Goal: Task Accomplishment & Management: Use online tool/utility

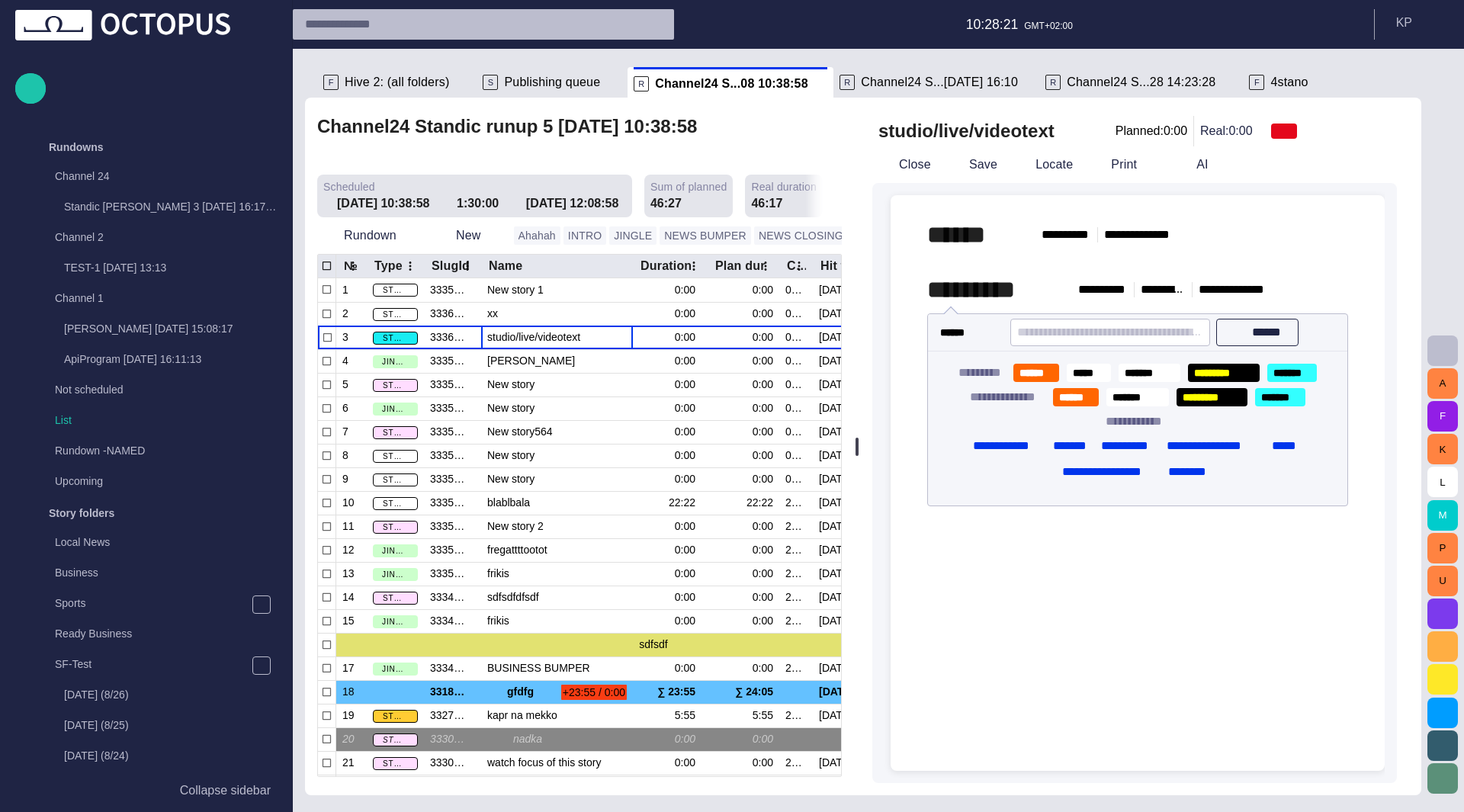
scroll to position [0, 355]
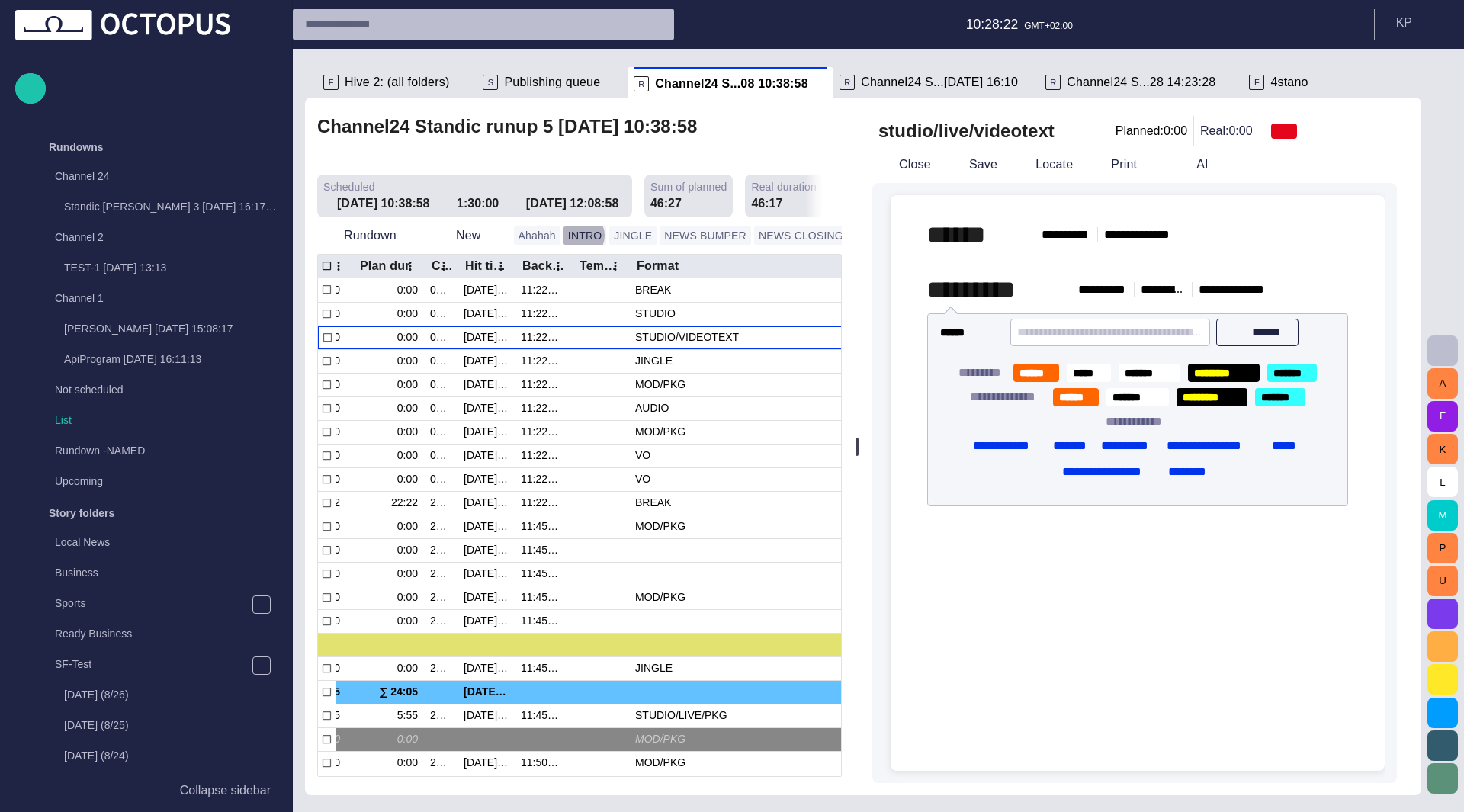
click at [572, 226] on button "INTRO" at bounding box center [585, 235] width 42 height 18
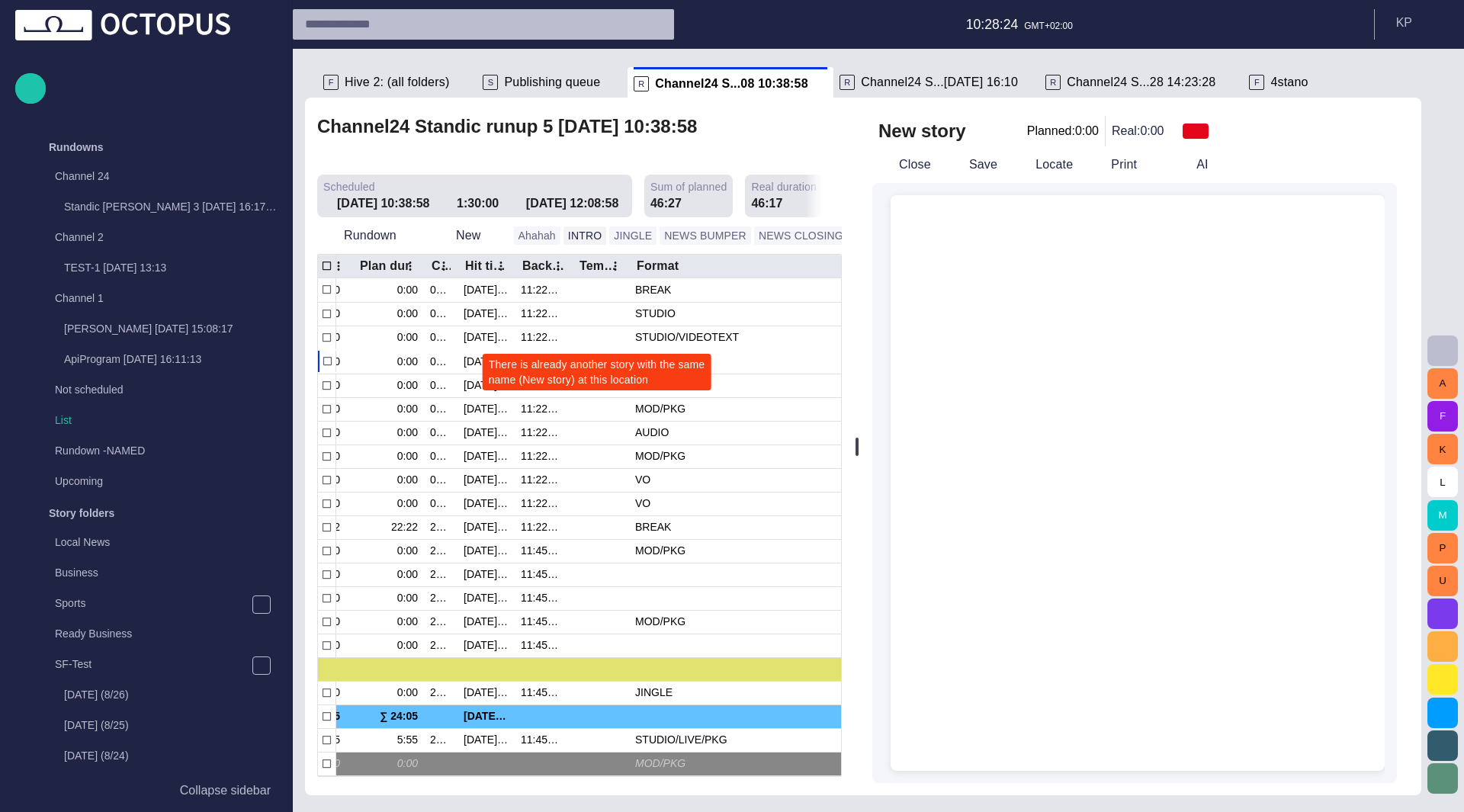
scroll to position [0, 0]
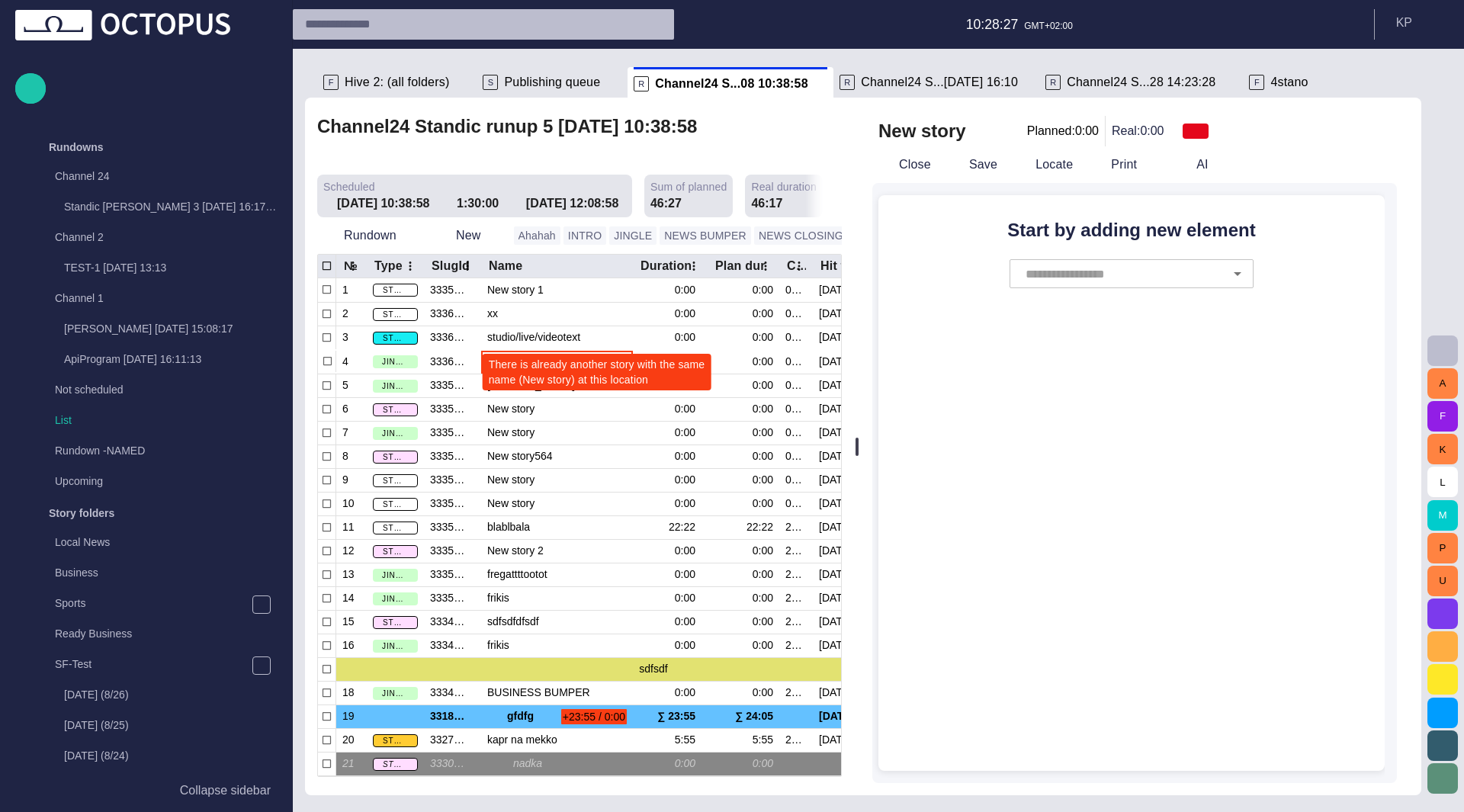
click at [859, 228] on span "button" at bounding box center [866, 236] width 15 height 15
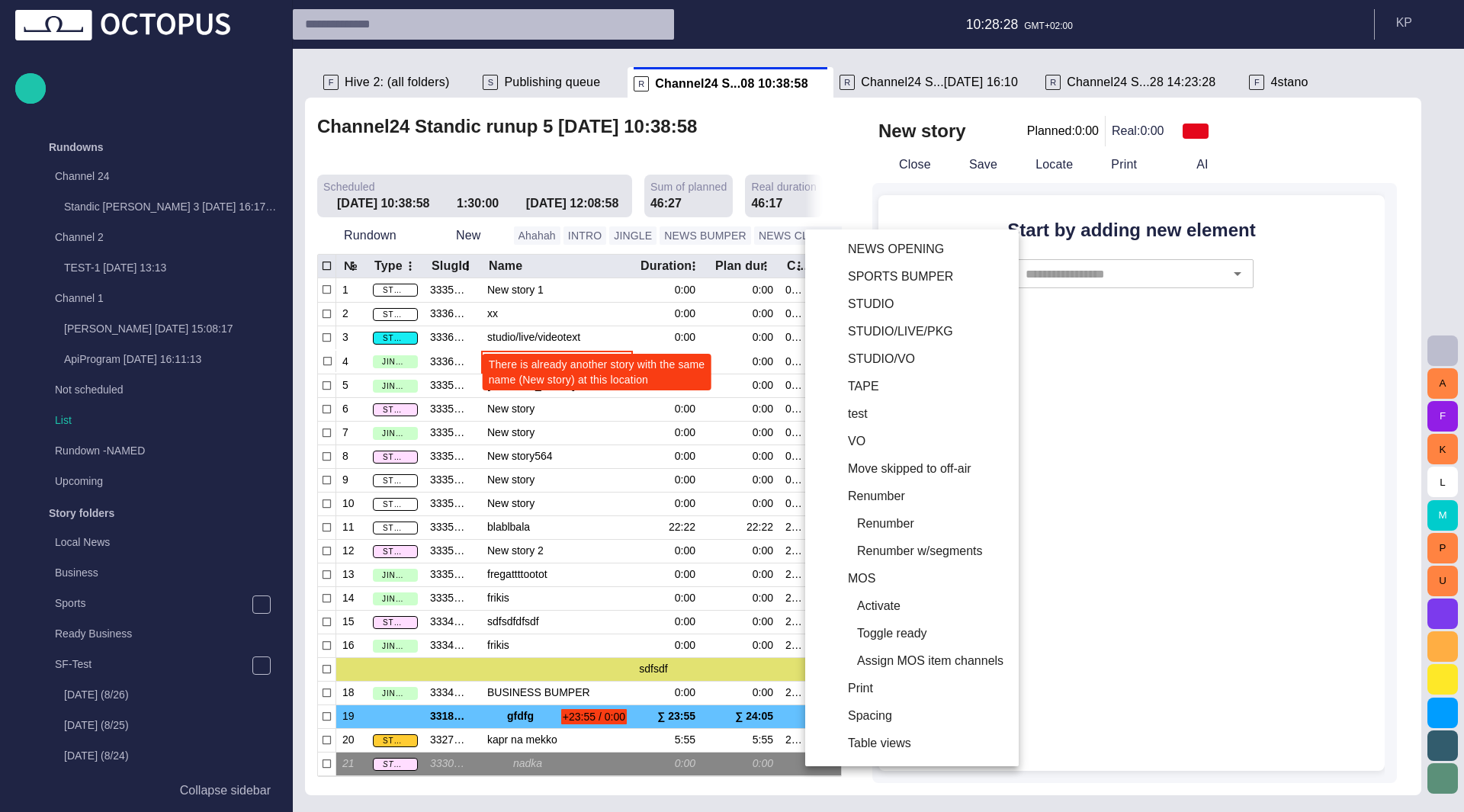
click at [909, 328] on li "STUDIO/LIVE/PKG" at bounding box center [911, 331] width 211 height 28
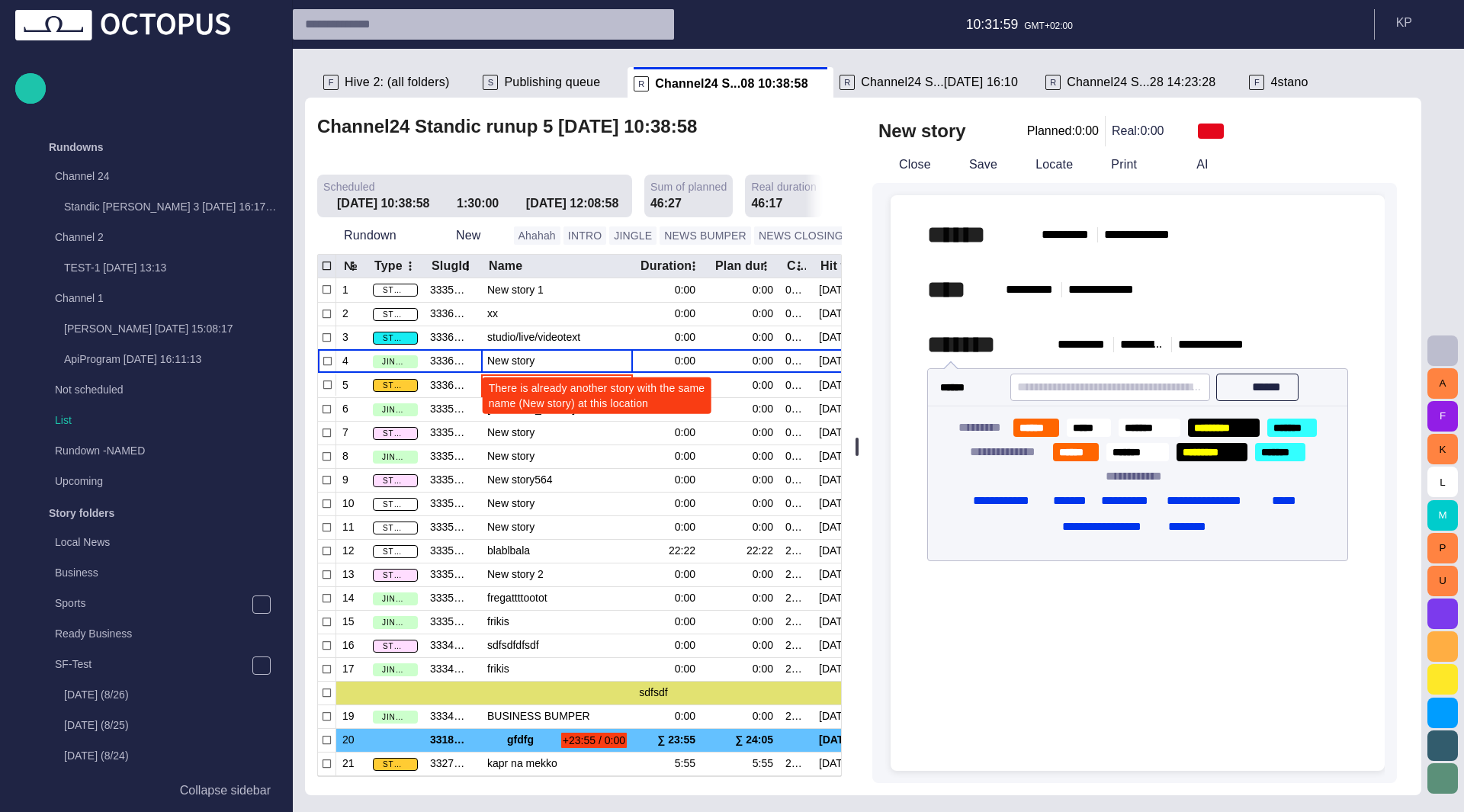
click at [608, 383] on span "There is already another story with the same name (New story) at this location" at bounding box center [597, 395] width 217 height 31
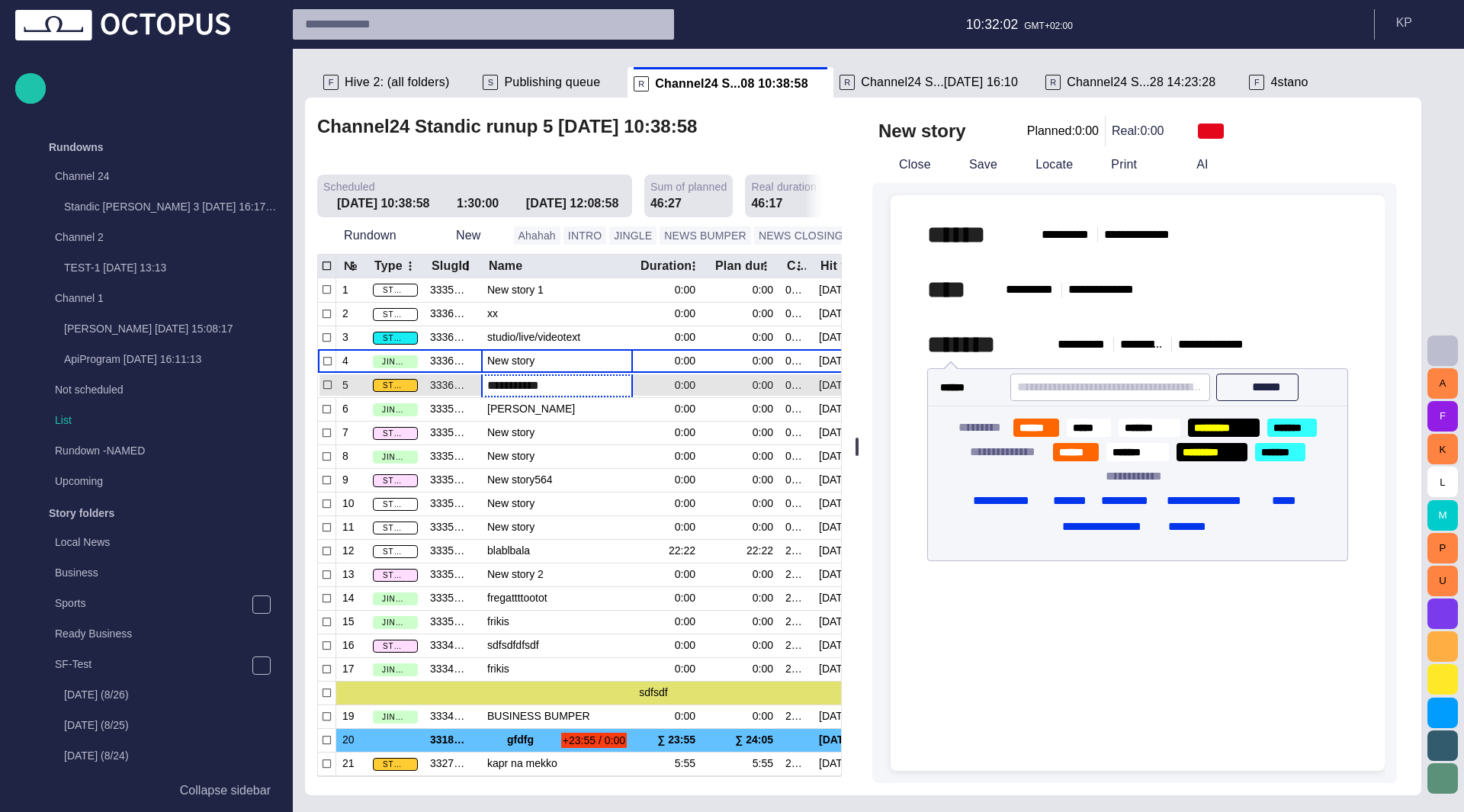
type input "**********"
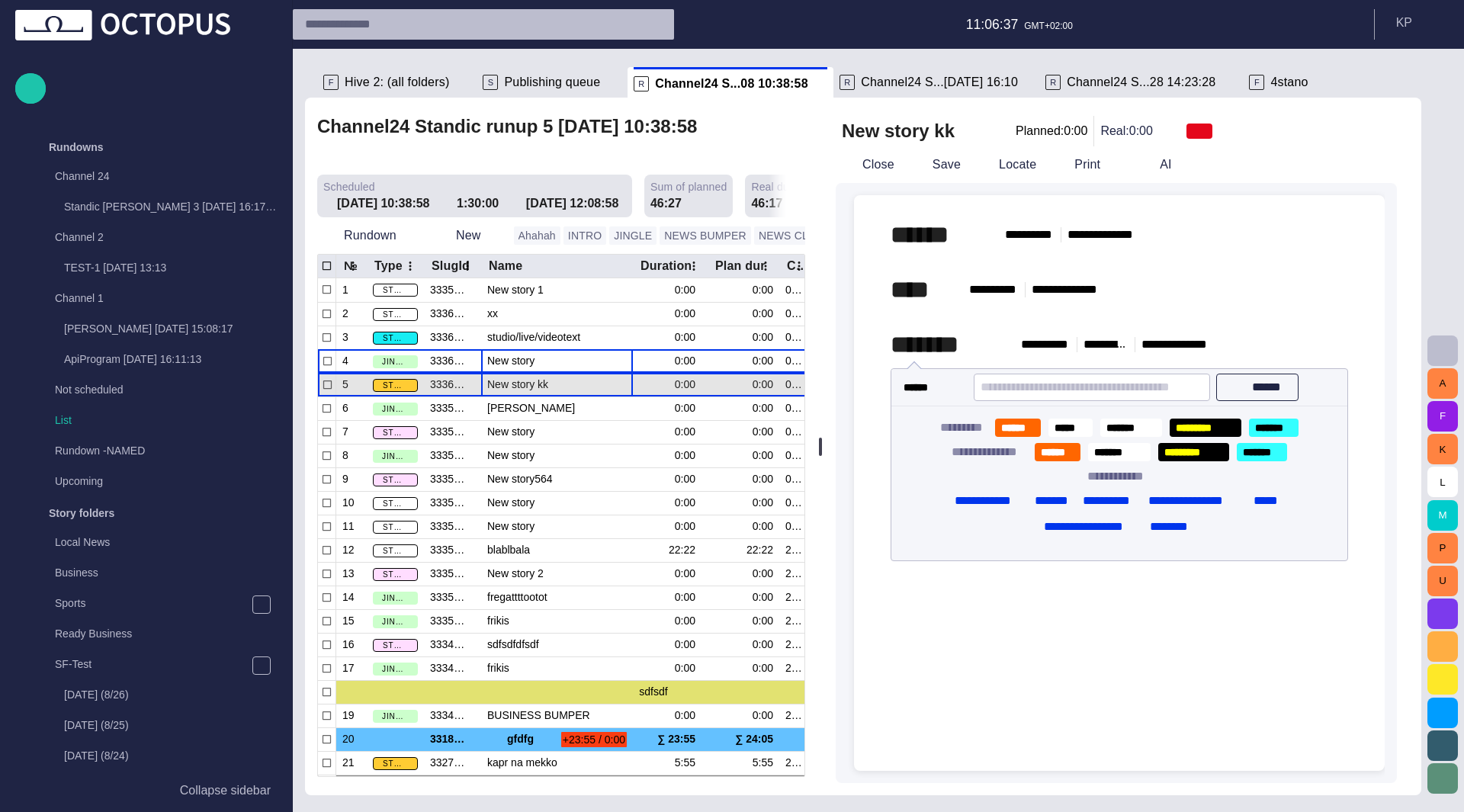
drag, startPoint x: 866, startPoint y: 437, endPoint x: 827, endPoint y: 467, distance: 49.2
click at [824, 467] on div at bounding box center [820, 445] width 6 height 698
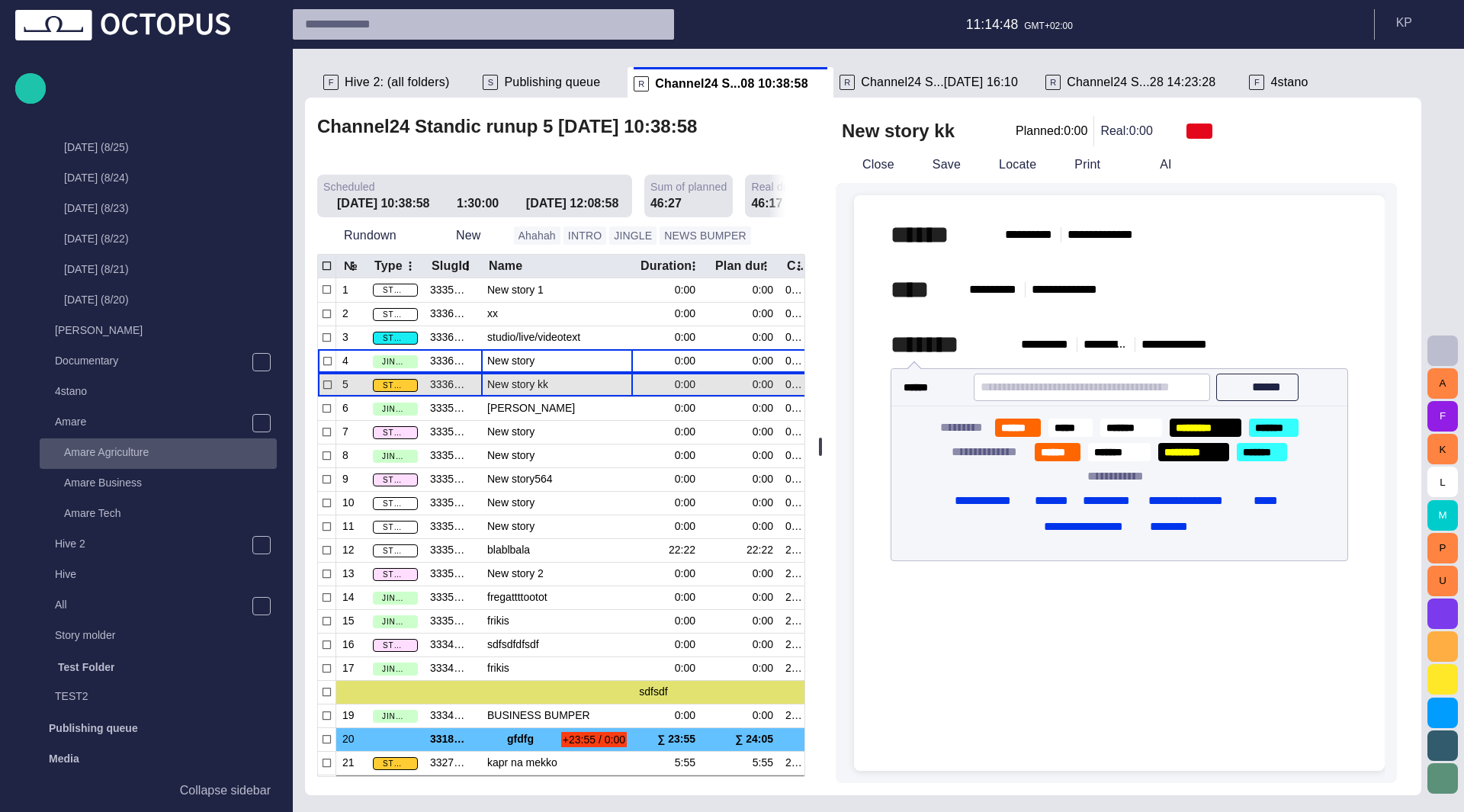
scroll to position [839, 0]
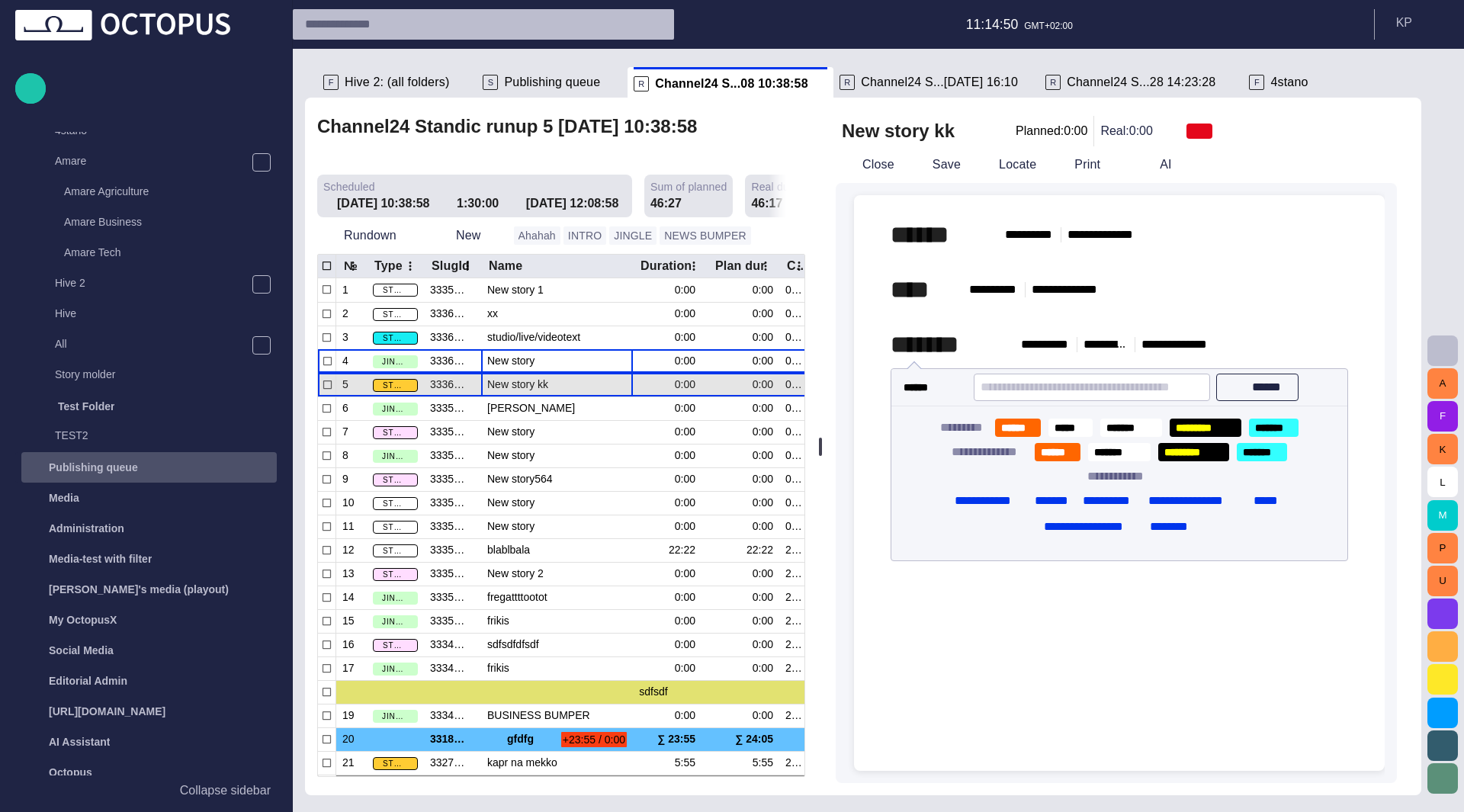
click at [107, 466] on p "Publishing queue" at bounding box center [93, 468] width 90 height 15
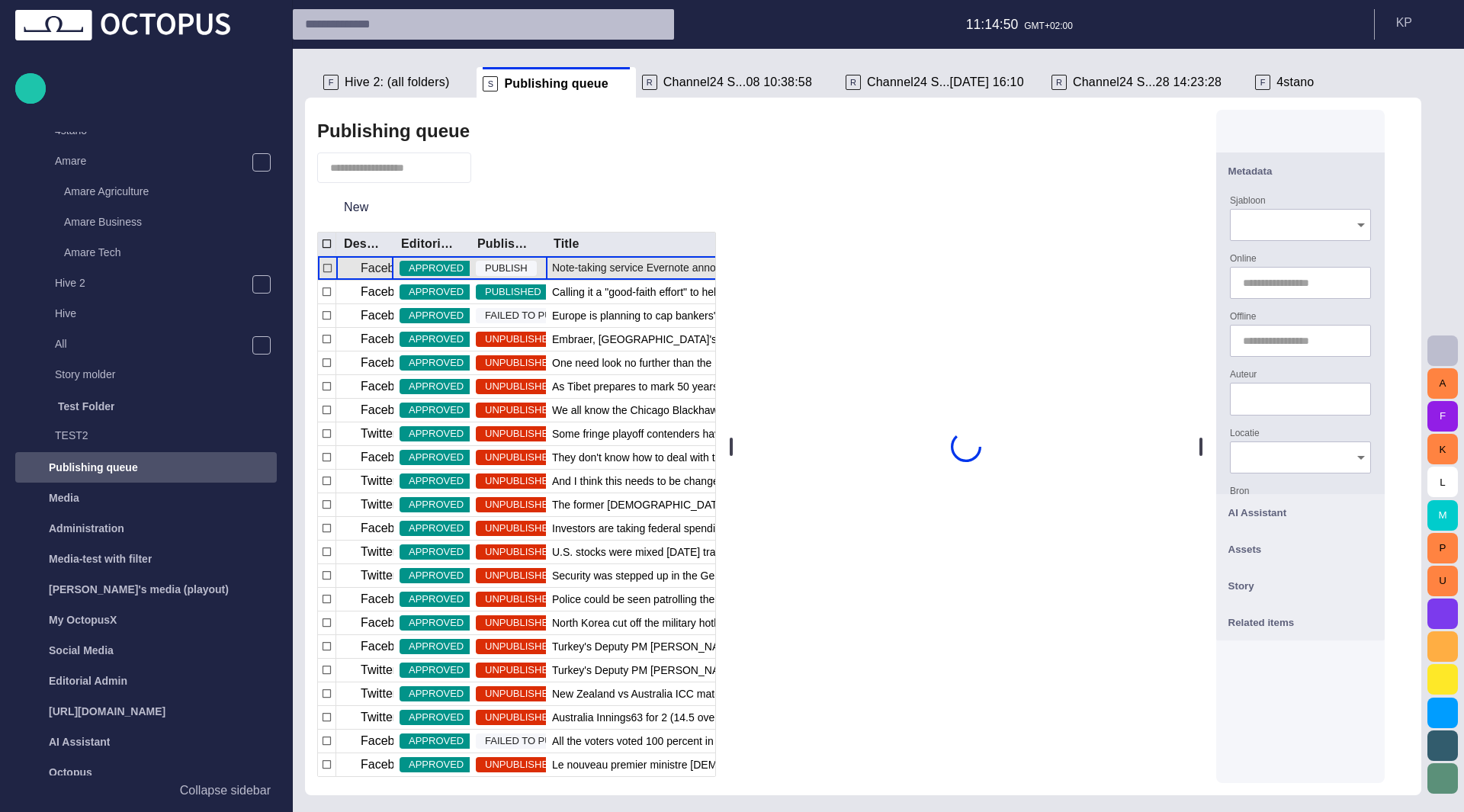
click at [597, 268] on span "Note-taking service Evernote announced a breach on their network [DATE], and ha…" at bounding box center [665, 267] width 226 height 15
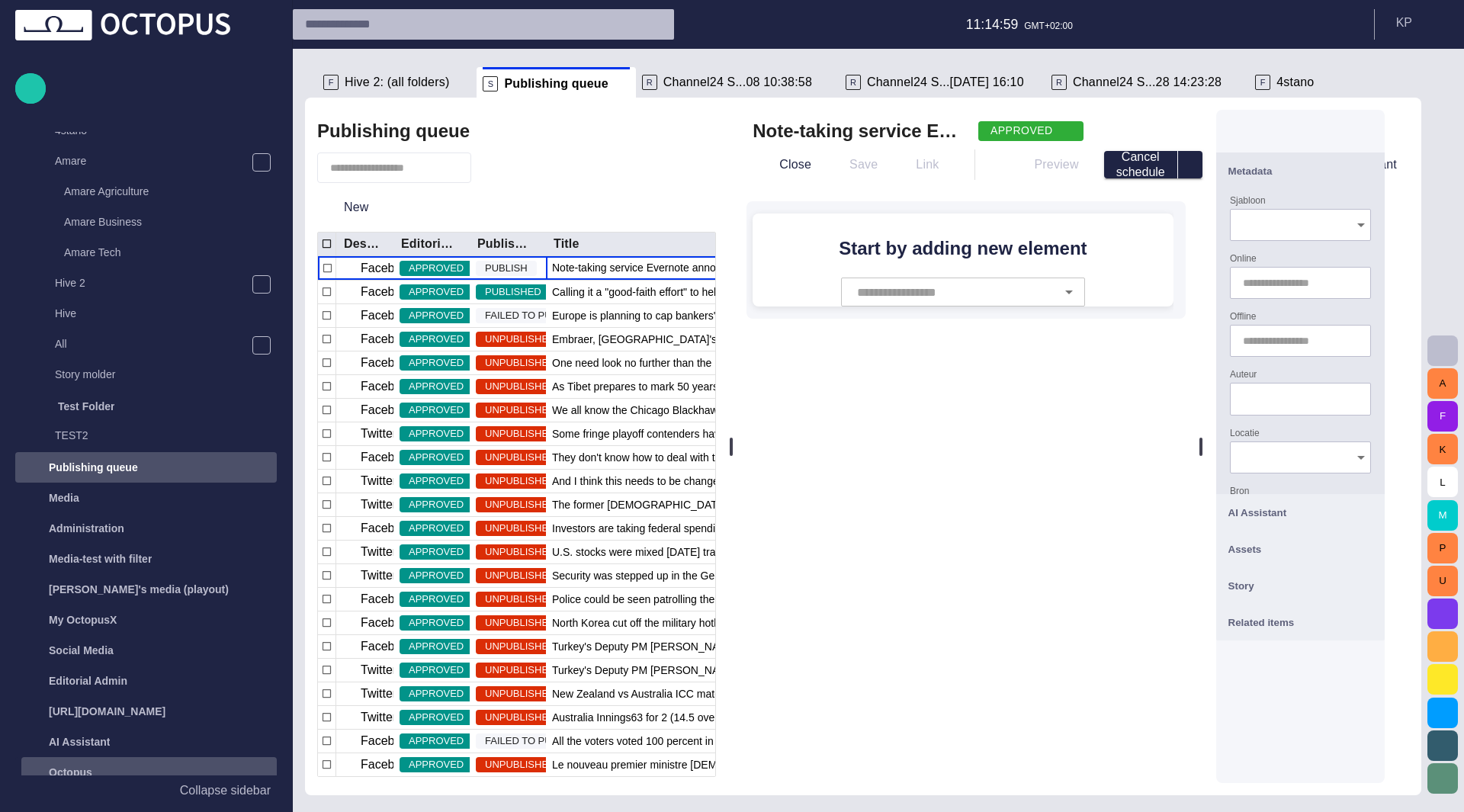
scroll to position [850, 0]
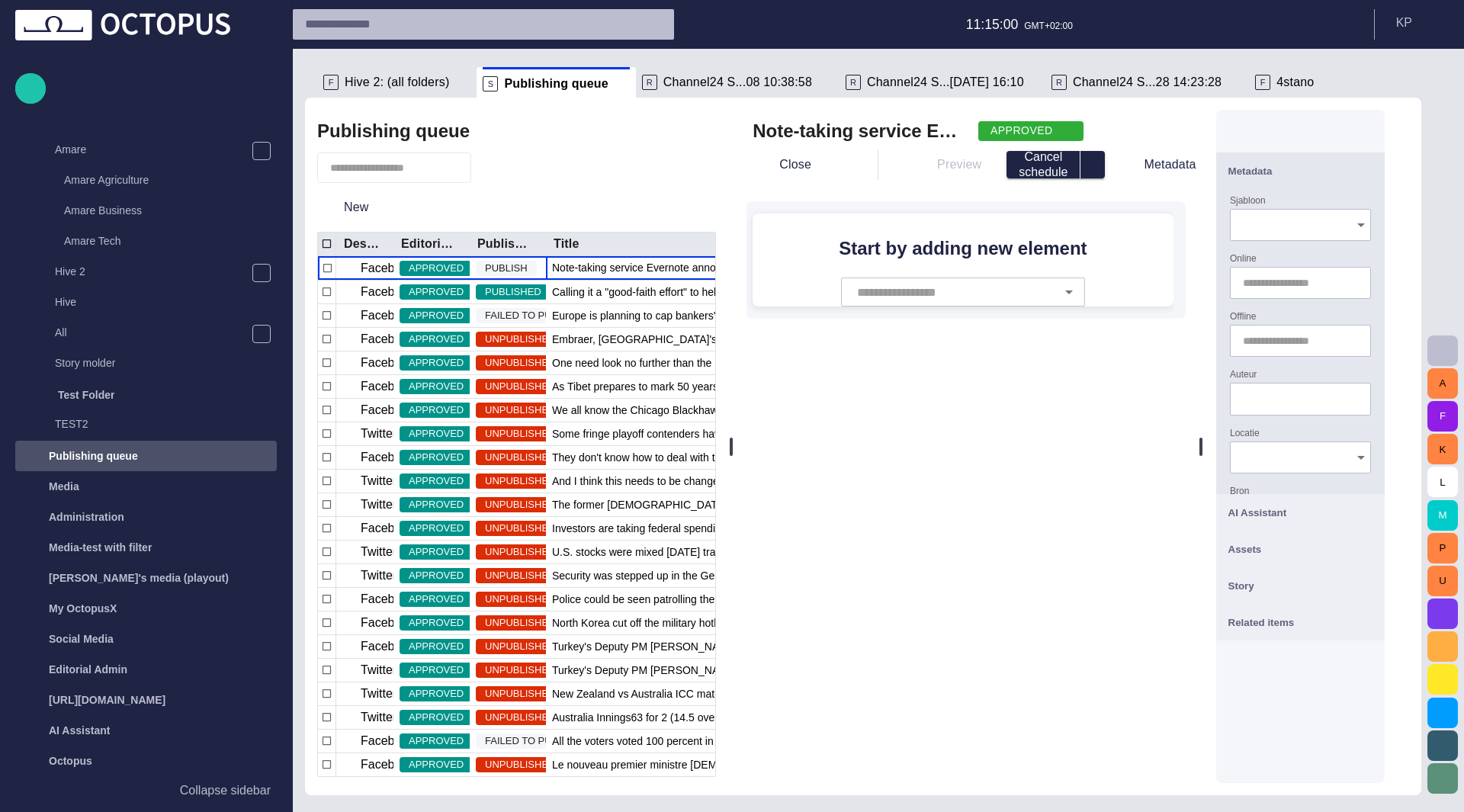
click at [214, 796] on p "Collapse sidebar" at bounding box center [225, 790] width 90 height 18
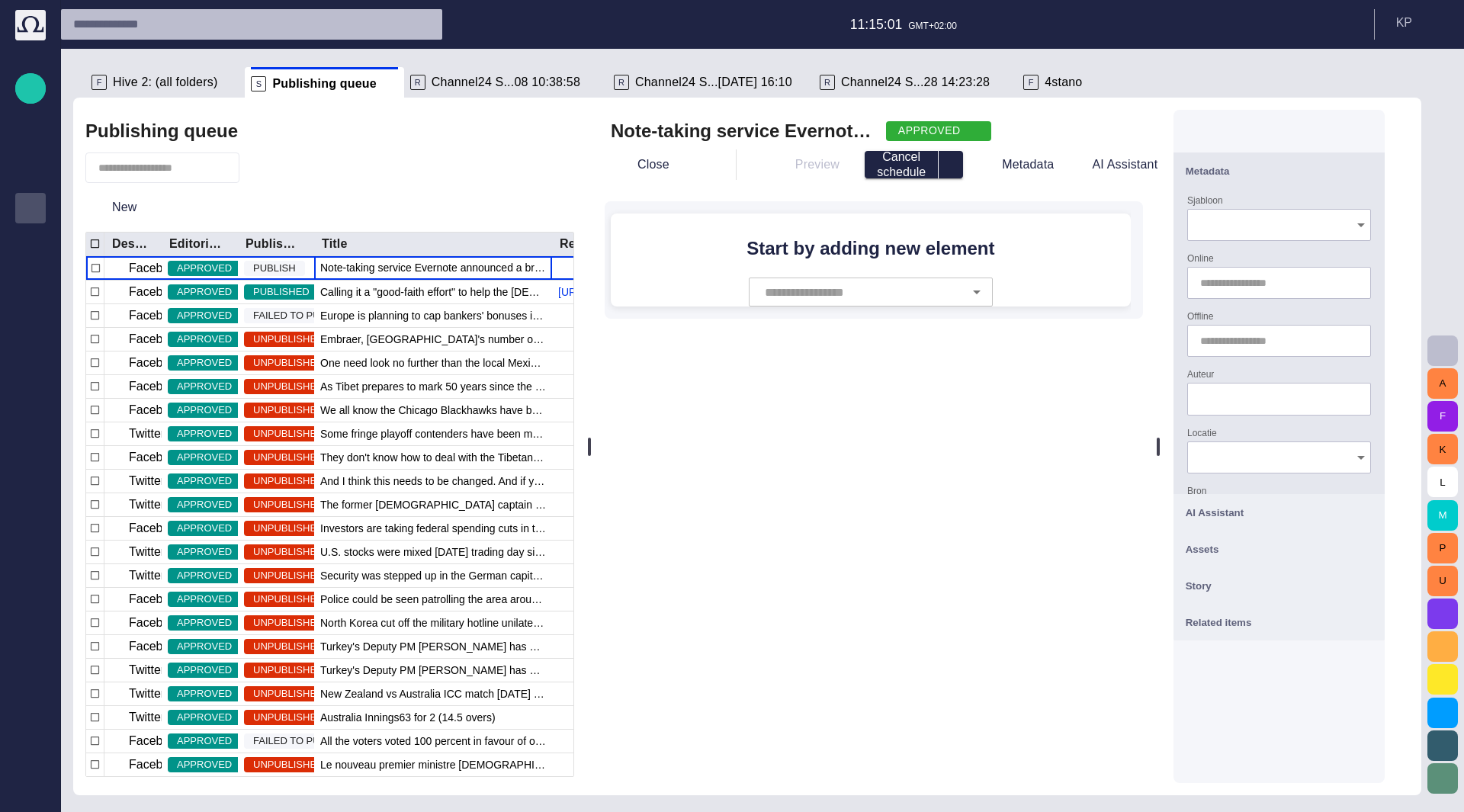
scroll to position [0, 0]
click at [986, 292] on icon "Open" at bounding box center [976, 292] width 18 height 18
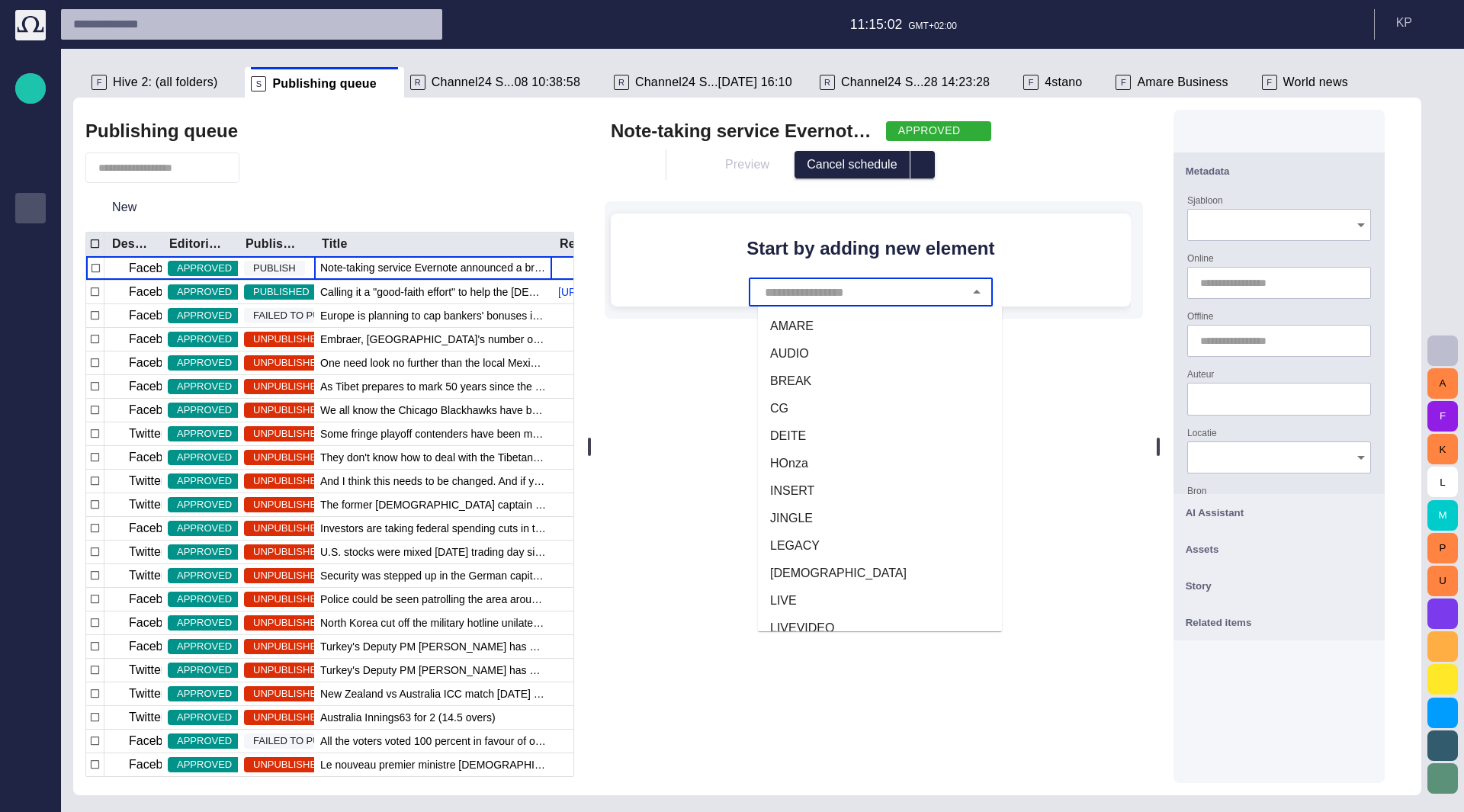
click at [914, 329] on li "AMARE" at bounding box center [881, 326] width 244 height 28
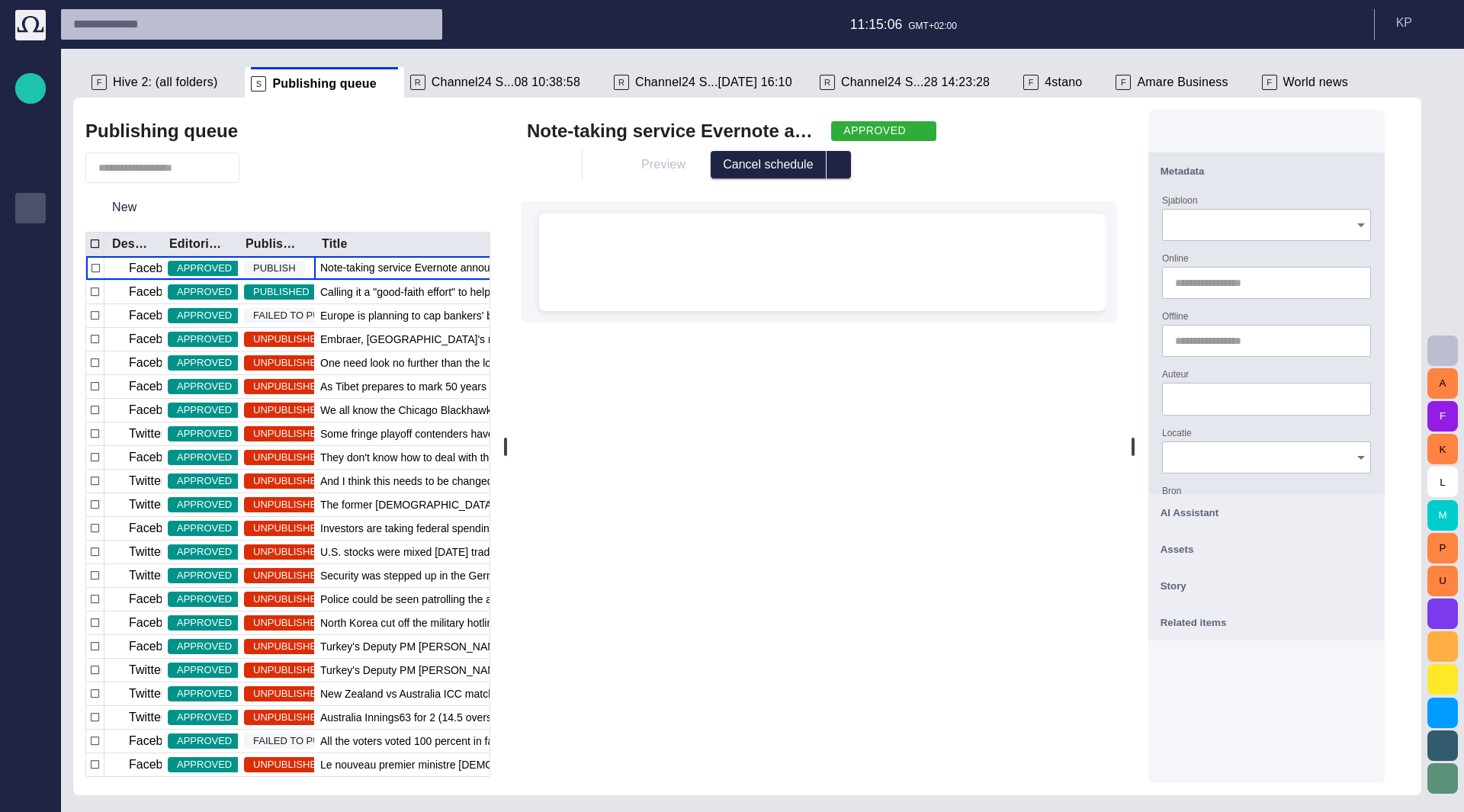
drag, startPoint x: 597, startPoint y: 436, endPoint x: 512, endPoint y: 451, distance: 86.3
click at [508, 451] on div at bounding box center [505, 445] width 6 height 698
